Goal: Find specific page/section: Find specific page/section

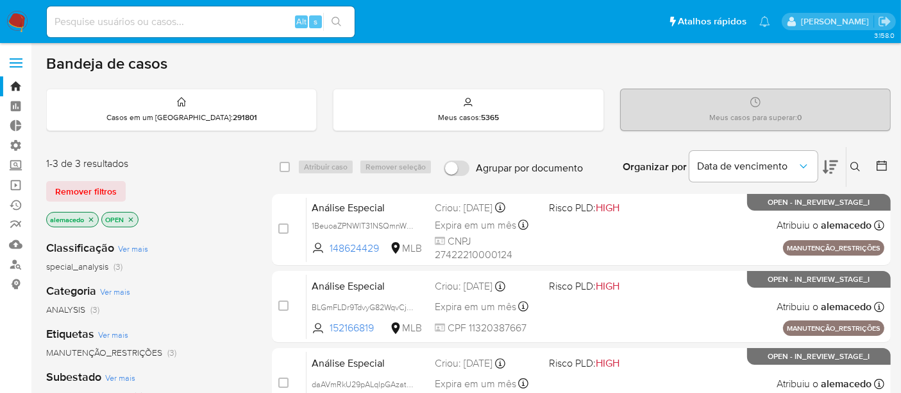
click at [80, 26] on input at bounding box center [201, 21] width 308 height 17
paste input "617566696"
type input "617566696"
click at [94, 176] on div "1-3 de 3 resultados Remover filtros alemacedo OPEN" at bounding box center [148, 193] width 205 height 73
click at [93, 189] on span "Remover filtros" at bounding box center [86, 191] width 62 height 18
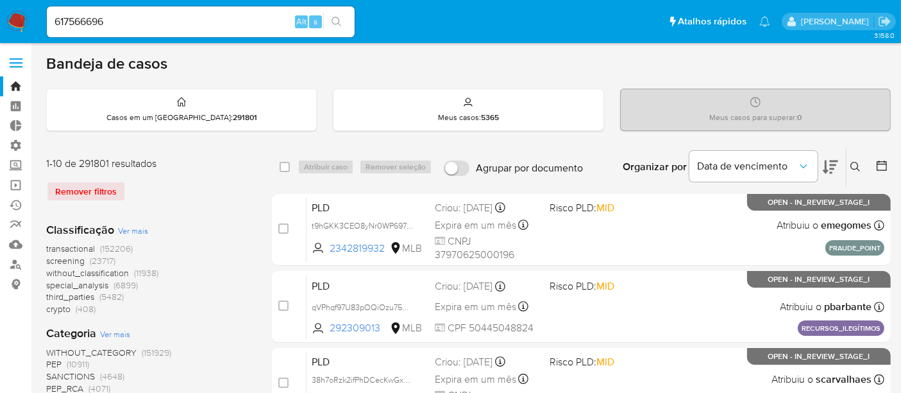
click at [337, 26] on icon "search-icon" at bounding box center [337, 22] width 10 height 10
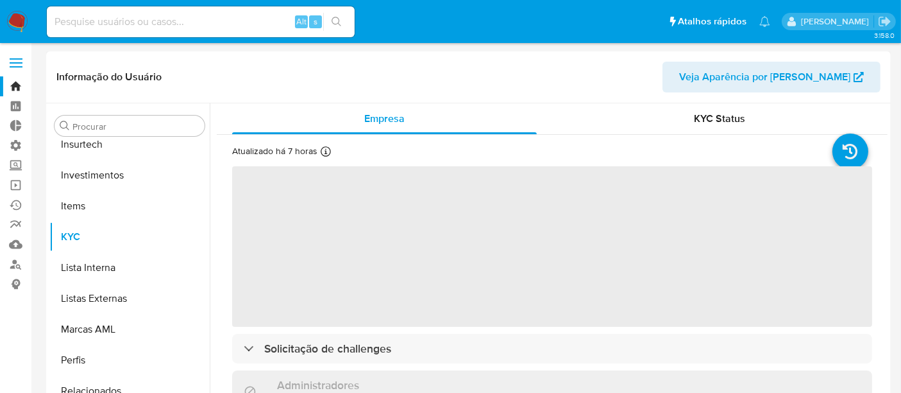
scroll to position [603, 0]
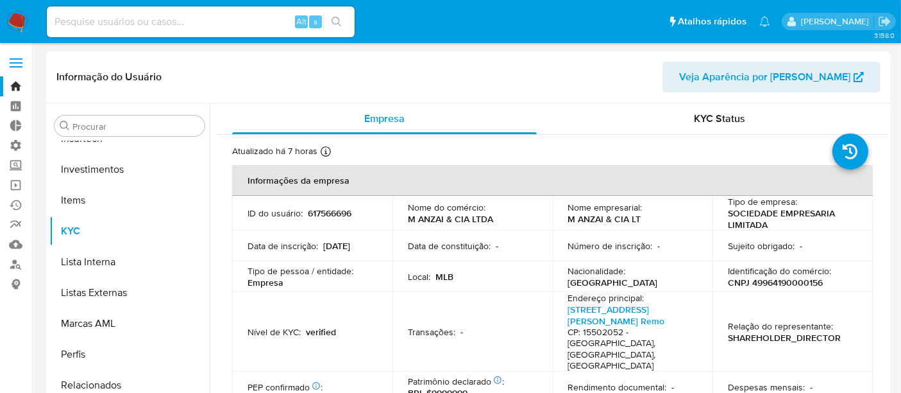
select select "10"
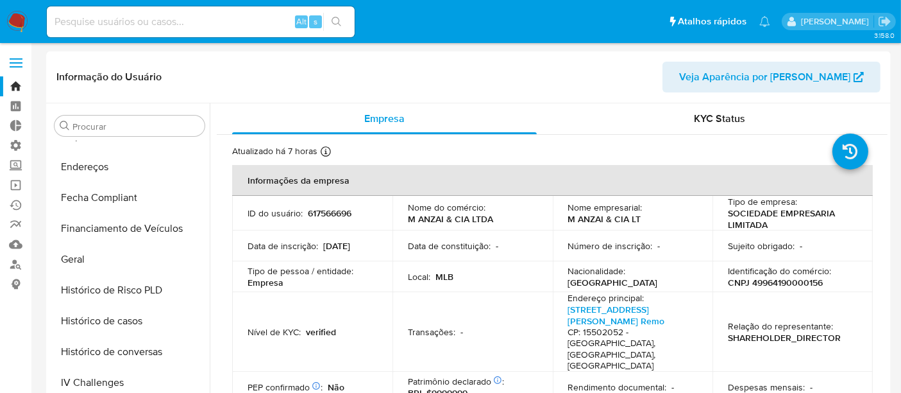
scroll to position [318, 0]
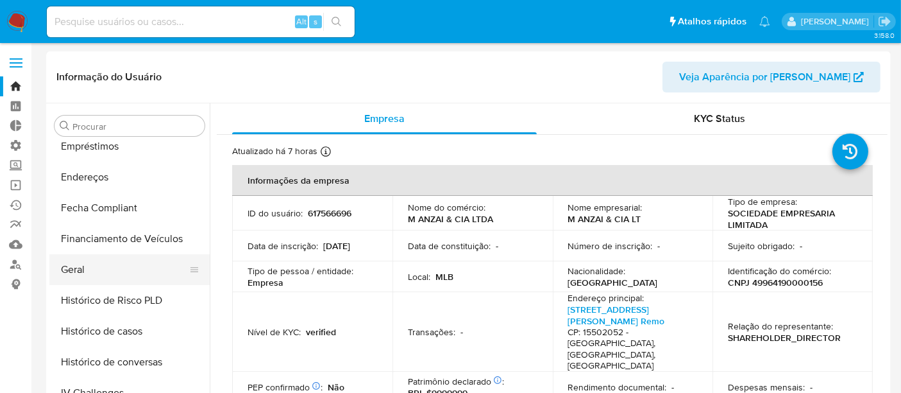
click at [95, 268] on button "Geral" at bounding box center [124, 269] width 150 height 31
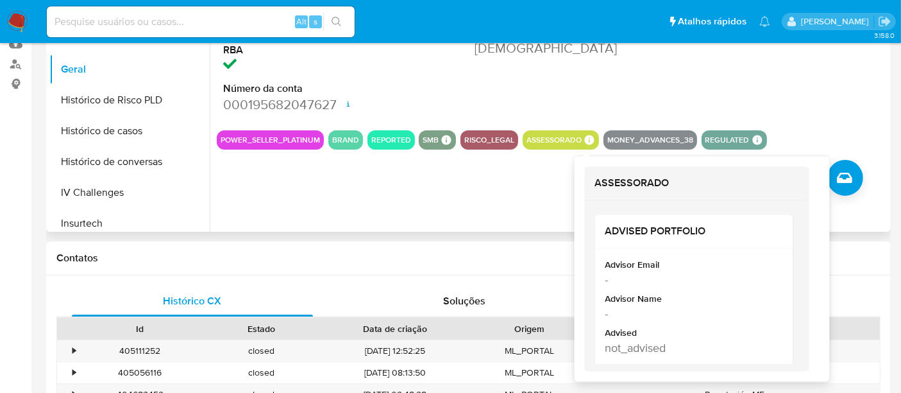
scroll to position [214, 0]
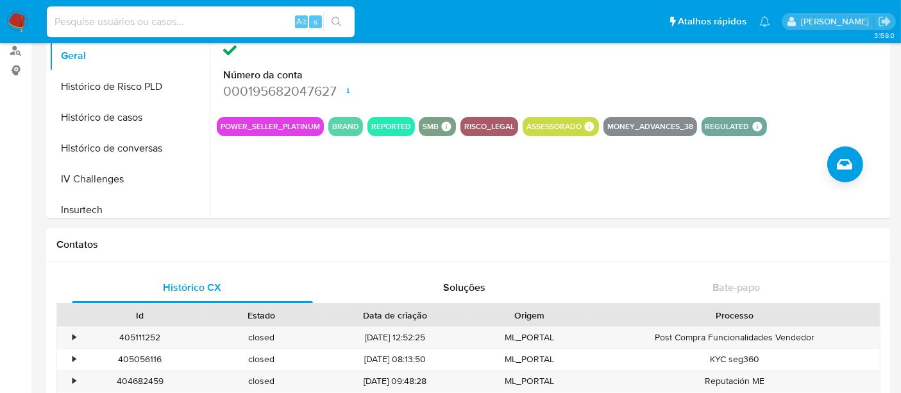
click at [85, 20] on input at bounding box center [201, 21] width 308 height 17
paste input "B3kMwPqPpteLI14oas206xlZ"
type input "B3kMwPqPpteLI14oas206xlZ"
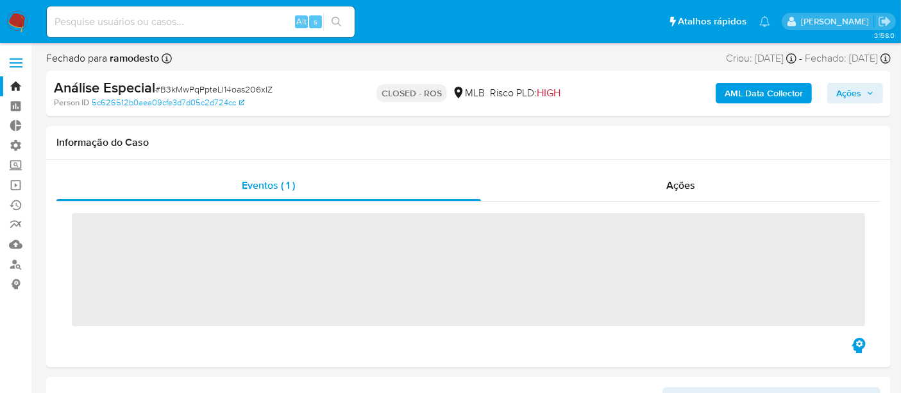
scroll to position [603, 0]
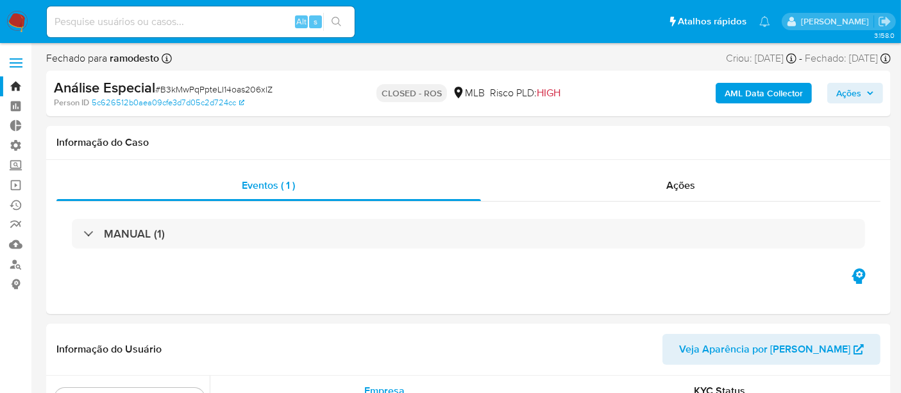
select select "10"
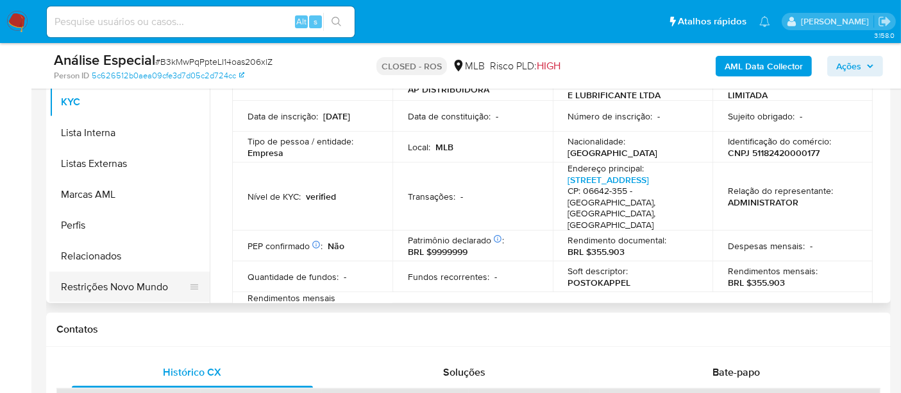
scroll to position [356, 0]
click at [154, 289] on button "Restrições Novo Mundo" at bounding box center [124, 286] width 150 height 31
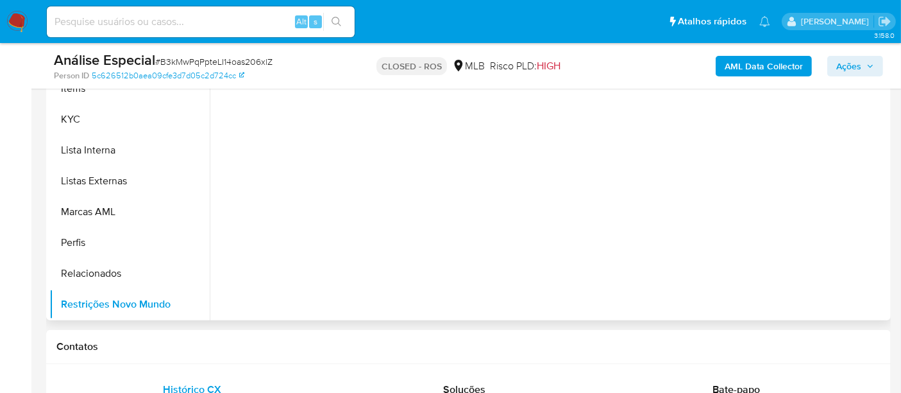
scroll to position [214, 0]
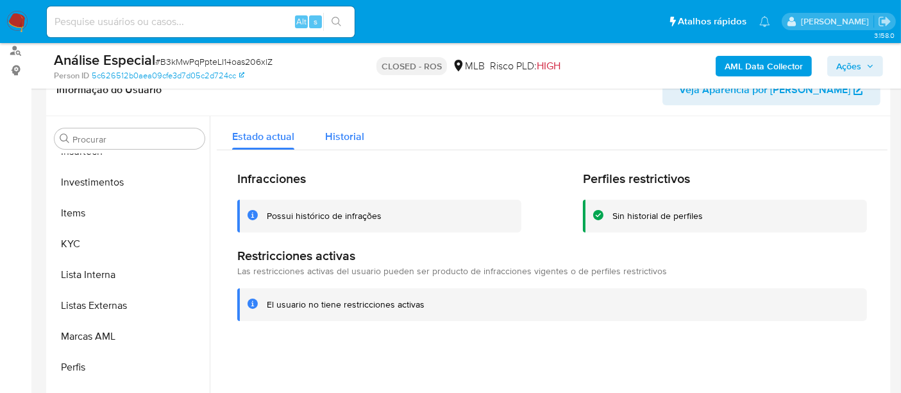
click at [362, 133] on button "Historial" at bounding box center [345, 133] width 70 height 34
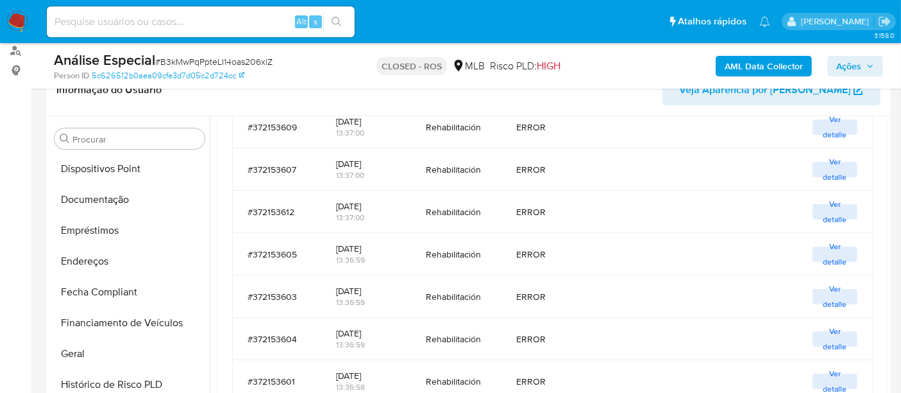
scroll to position [318, 0]
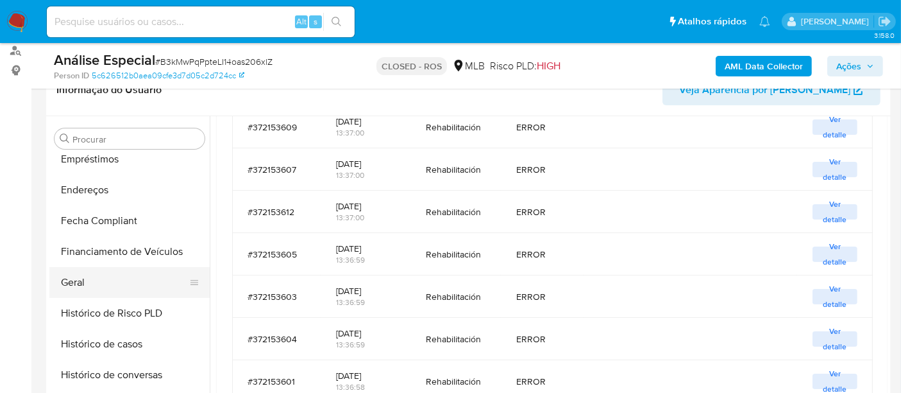
click at [78, 289] on button "Geral" at bounding box center [124, 282] width 150 height 31
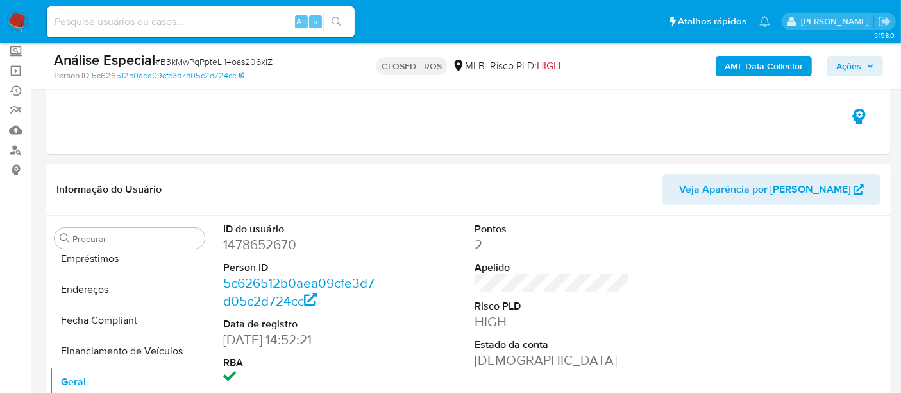
scroll to position [71, 0]
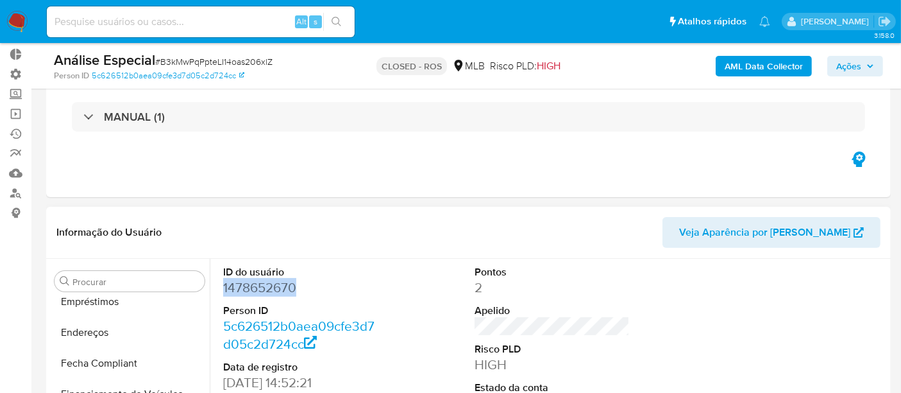
drag, startPoint x: 221, startPoint y: 287, endPoint x: 302, endPoint y: 287, distance: 80.2
click at [302, 287] on div "ID do usuário 1478652670 Person ID 5c626512b0aea09cfe3d7d05c2d724cc Data de reg…" at bounding box center [301, 367] width 168 height 217
copy dd "1478652670"
click at [169, 14] on input at bounding box center [201, 21] width 308 height 17
paste input "4Ks7HiUysMQnjZXon5meCh15"
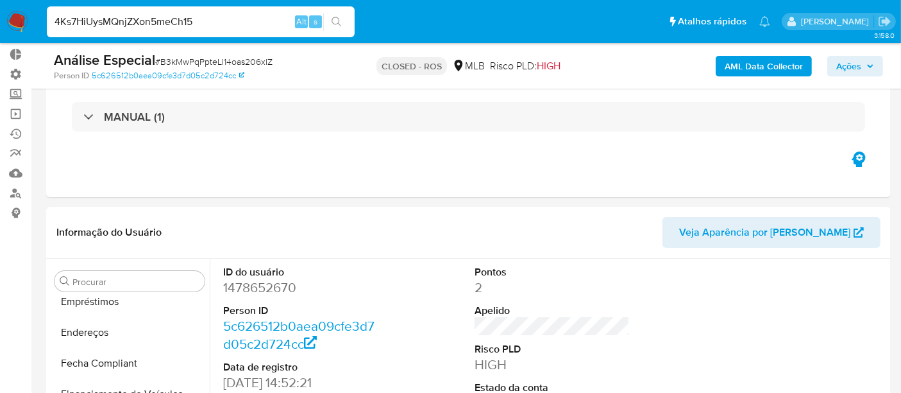
type input "4Ks7HiUysMQnjZXon5meCh15"
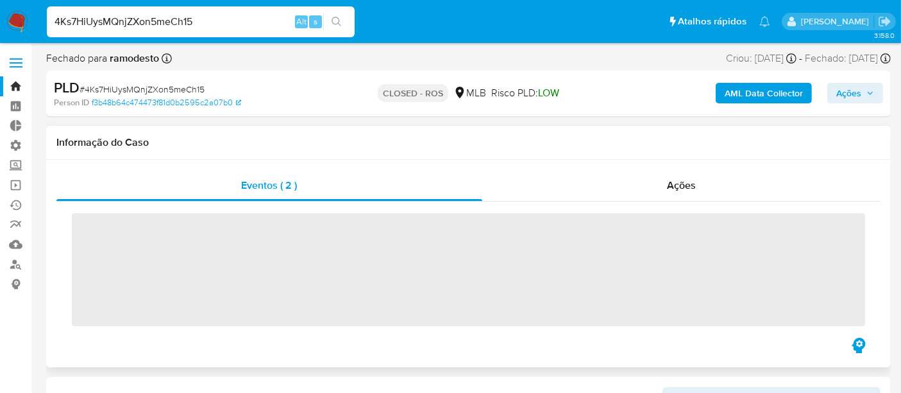
scroll to position [603, 0]
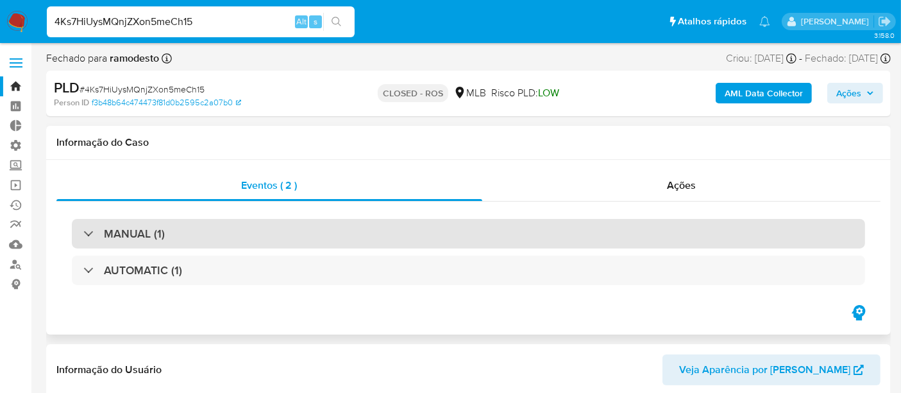
select select "10"
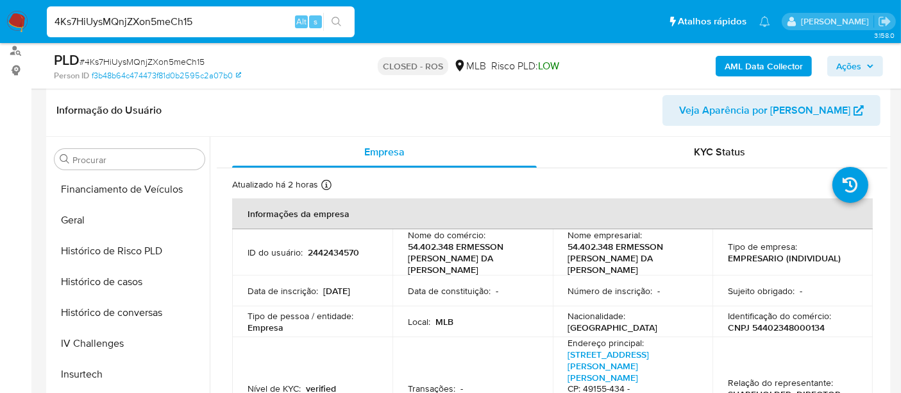
scroll to position [389, 0]
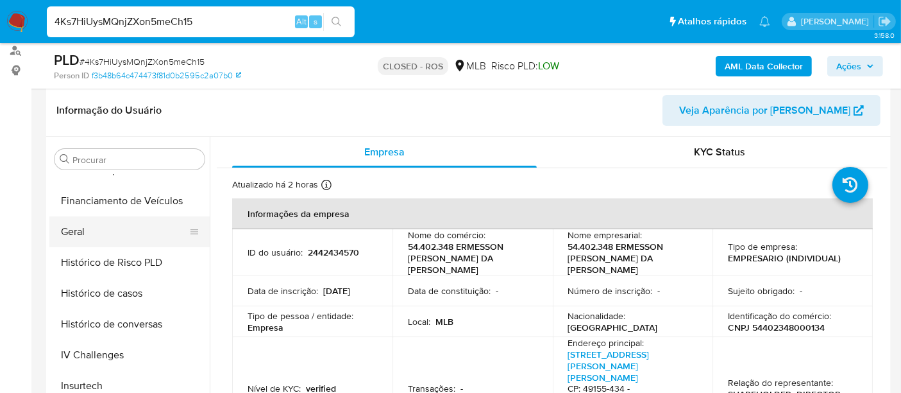
click at [77, 230] on button "Geral" at bounding box center [124, 231] width 150 height 31
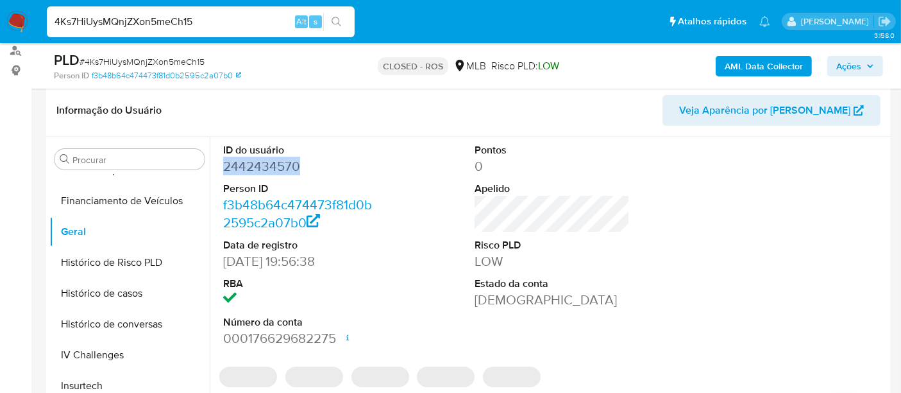
drag, startPoint x: 222, startPoint y: 167, endPoint x: 327, endPoint y: 167, distance: 105.2
click at [327, 167] on div "ID do usuário 2442434570 Person ID f3b48b64c474473f81d0b2595c2a07b0 Data de reg…" at bounding box center [301, 245] width 168 height 217
